Goal: Navigation & Orientation: Find specific page/section

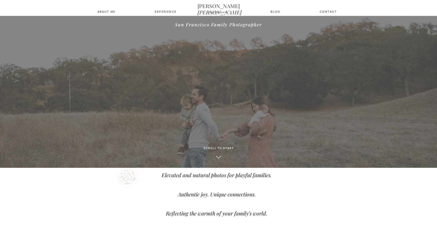
click at [214, 9] on icon "[PERSON_NAME]" at bounding box center [220, 12] width 44 height 7
click at [109, 10] on nav "about Me" at bounding box center [106, 11] width 21 height 3
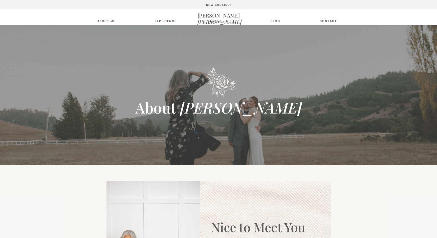
click at [167, 20] on nav "Experience" at bounding box center [165, 20] width 20 height 3
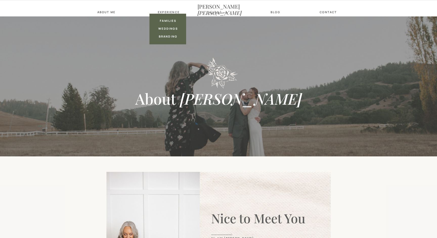
scroll to position [9, 0]
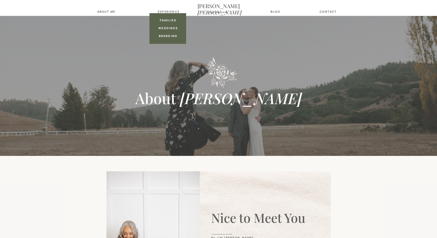
click at [167, 20] on nav "families" at bounding box center [168, 19] width 20 height 3
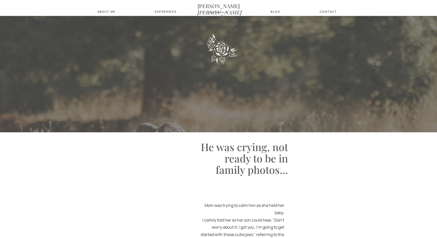
scroll to position [7, 0]
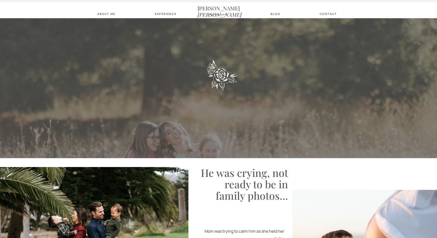
click at [168, 13] on nav "Experience" at bounding box center [165, 13] width 20 height 3
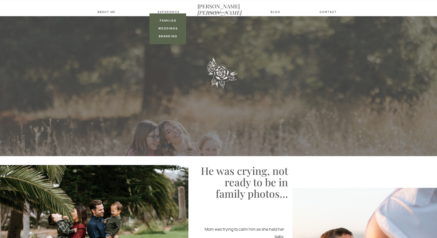
scroll to position [9, 0]
click at [164, 27] on nav "weddings" at bounding box center [168, 27] width 20 height 3
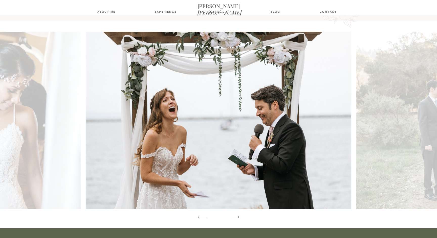
scroll to position [566, 0]
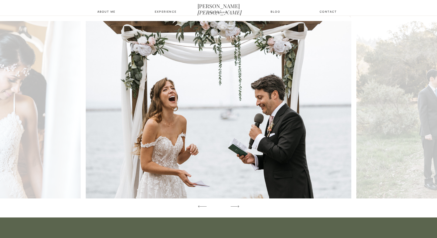
click at [237, 206] on icon at bounding box center [235, 206] width 11 height 15
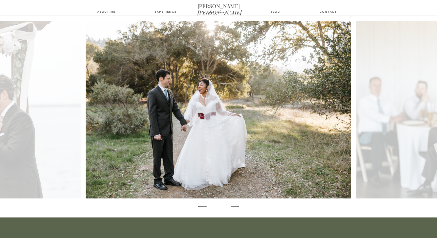
click at [237, 206] on icon at bounding box center [235, 206] width 11 height 15
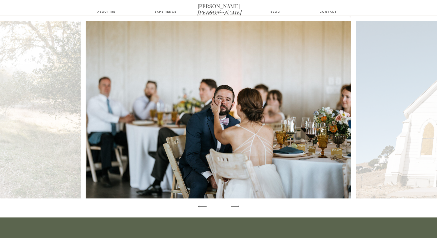
click at [237, 206] on icon at bounding box center [235, 206] width 11 height 15
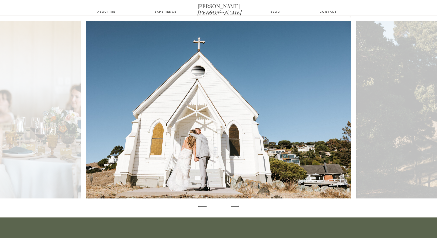
click at [237, 206] on icon at bounding box center [235, 206] width 11 height 15
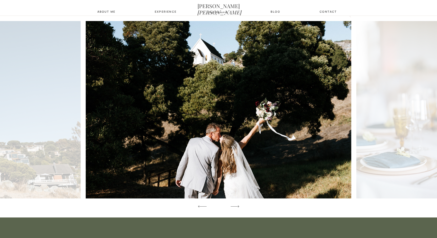
click at [237, 206] on icon at bounding box center [235, 206] width 11 height 15
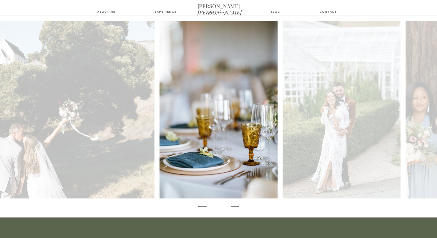
click at [202, 207] on icon at bounding box center [202, 206] width 11 height 15
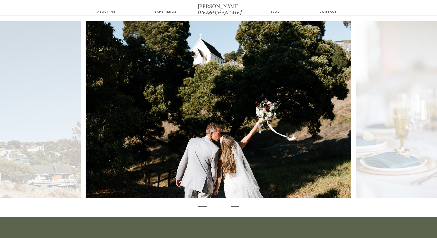
click at [235, 205] on icon at bounding box center [235, 206] width 11 height 15
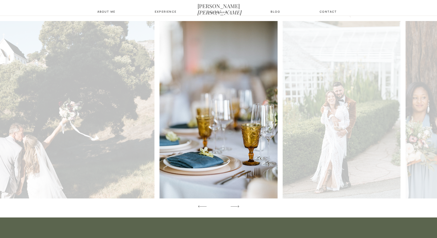
click at [235, 205] on icon at bounding box center [235, 206] width 11 height 15
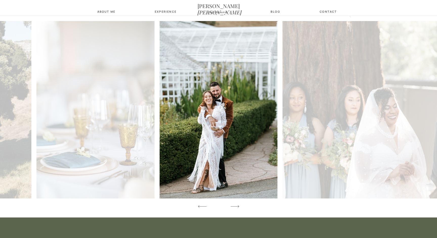
click at [235, 205] on icon at bounding box center [235, 206] width 11 height 15
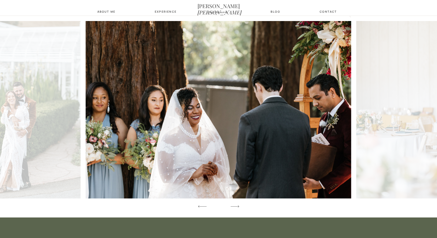
click at [235, 205] on icon at bounding box center [235, 206] width 11 height 15
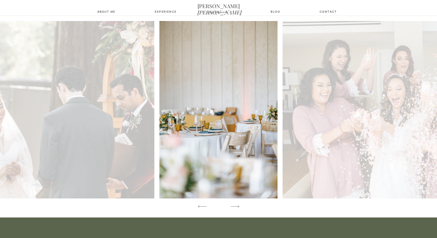
click at [235, 205] on icon at bounding box center [235, 206] width 11 height 15
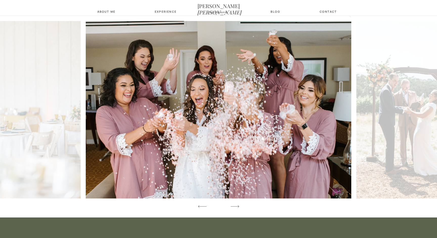
click at [235, 205] on icon at bounding box center [235, 206] width 11 height 15
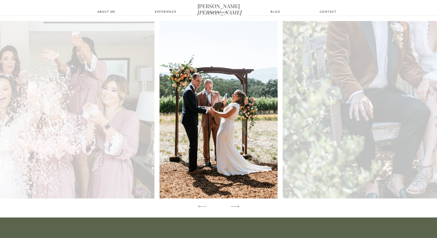
click at [235, 205] on icon at bounding box center [235, 206] width 11 height 15
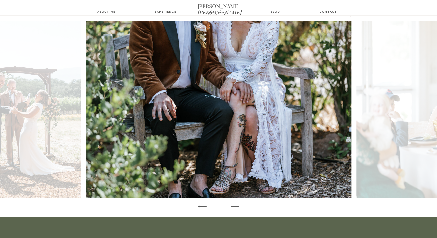
click at [235, 205] on icon at bounding box center [235, 206] width 11 height 15
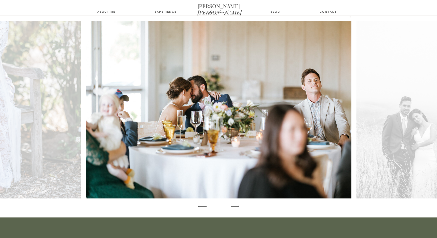
click at [235, 205] on icon at bounding box center [235, 206] width 11 height 15
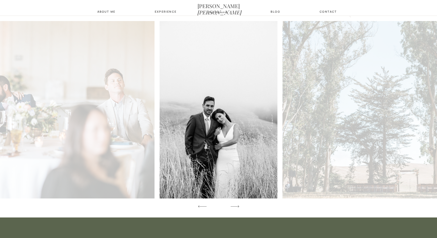
click at [235, 205] on icon at bounding box center [235, 206] width 11 height 15
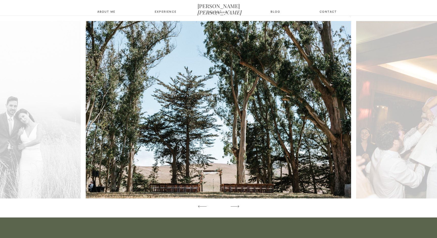
click at [235, 205] on icon at bounding box center [235, 206] width 11 height 15
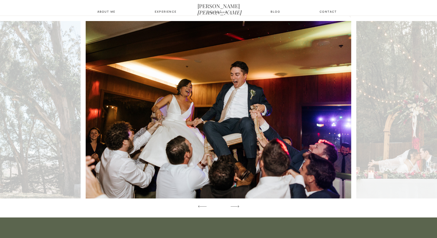
click at [235, 205] on icon at bounding box center [235, 206] width 11 height 15
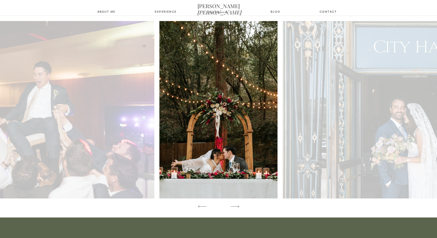
click at [164, 12] on nav "Experience" at bounding box center [165, 11] width 20 height 3
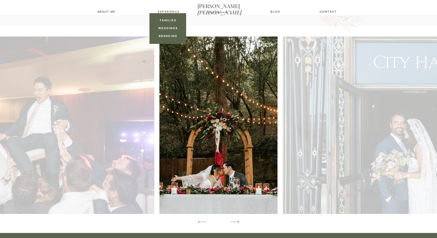
scroll to position [550, 0]
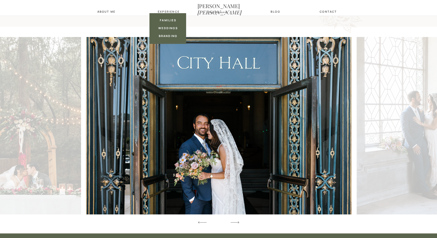
click at [163, 35] on nav "branding" at bounding box center [168, 35] width 20 height 3
